Goal: Task Accomplishment & Management: Use online tool/utility

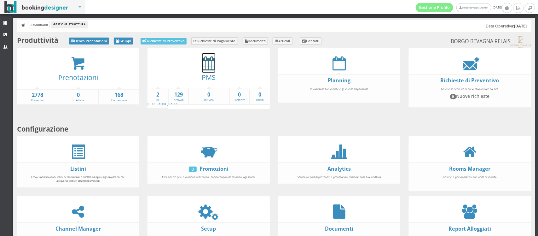
click at [208, 67] on icon at bounding box center [208, 63] width 13 height 14
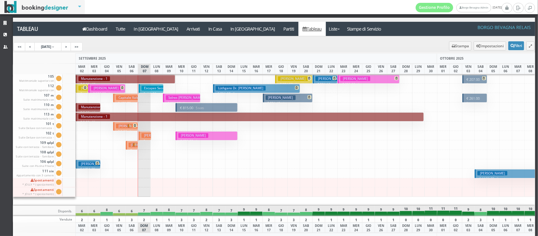
click at [145, 138] on p "€ 236.35 1 notti" at bounding box center [145, 148] width 8 height 20
